Goal: Find specific page/section: Find specific page/section

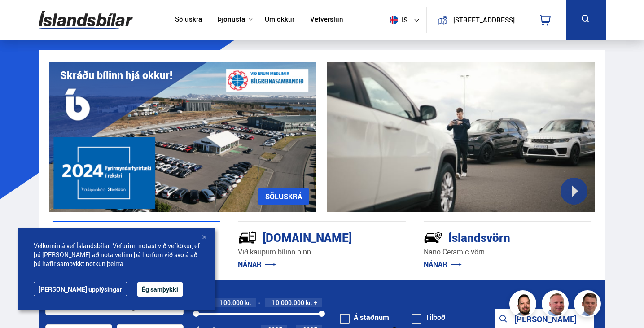
click at [137, 291] on button "Ég samþykki" at bounding box center [159, 289] width 45 height 14
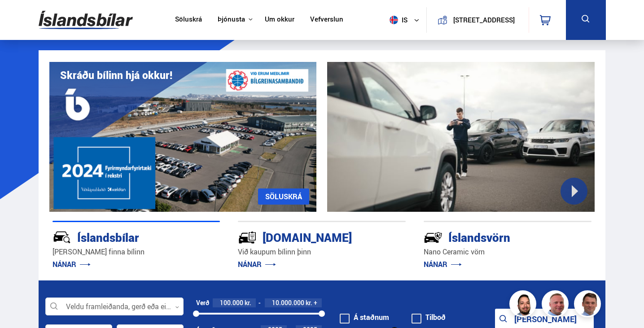
click at [177, 17] on link "Söluskrá" at bounding box center [188, 19] width 27 height 9
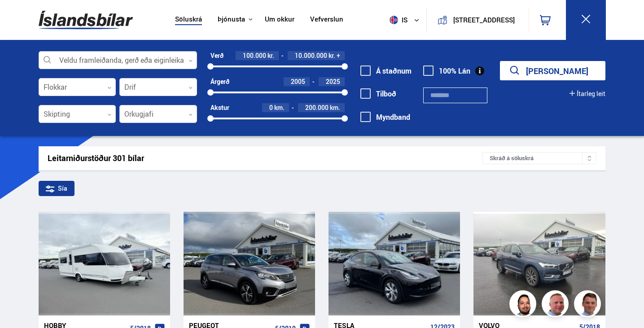
click at [83, 59] on div at bounding box center [118, 61] width 159 height 18
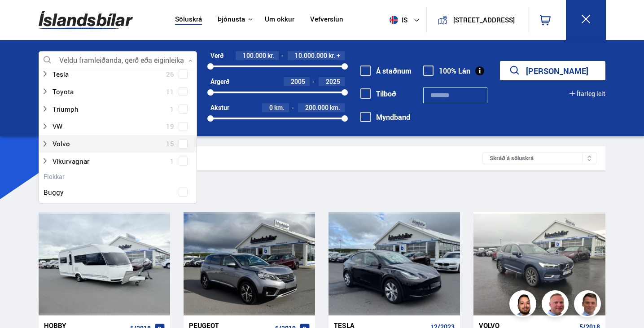
scroll to position [583, 0]
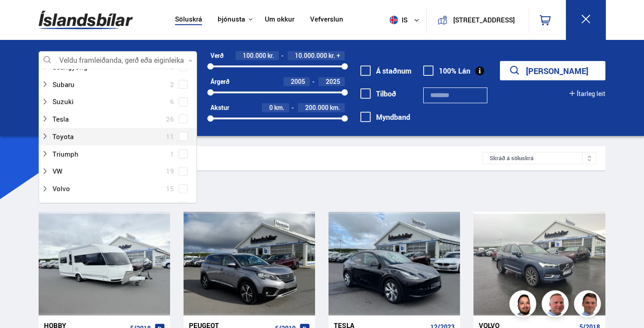
click at [181, 136] on span at bounding box center [183, 137] width 4 height 4
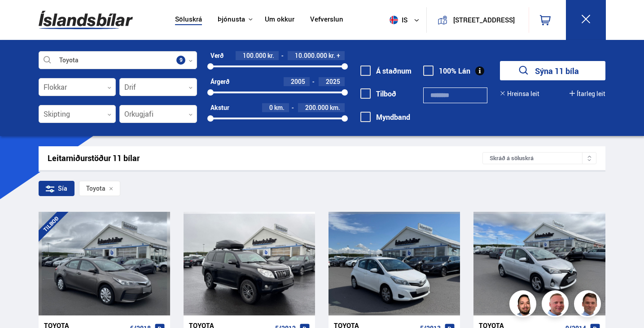
click at [275, 184] on div "Sía Toyota" at bounding box center [322, 190] width 567 height 19
